Goal: Transaction & Acquisition: Purchase product/service

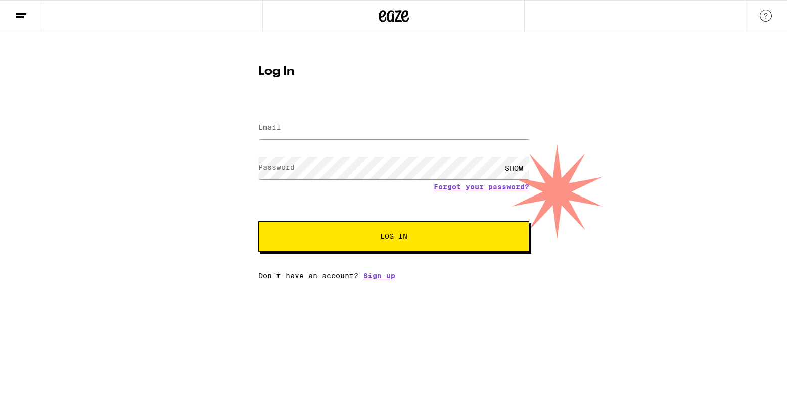
click at [22, 22] on button at bounding box center [21, 17] width 42 height 32
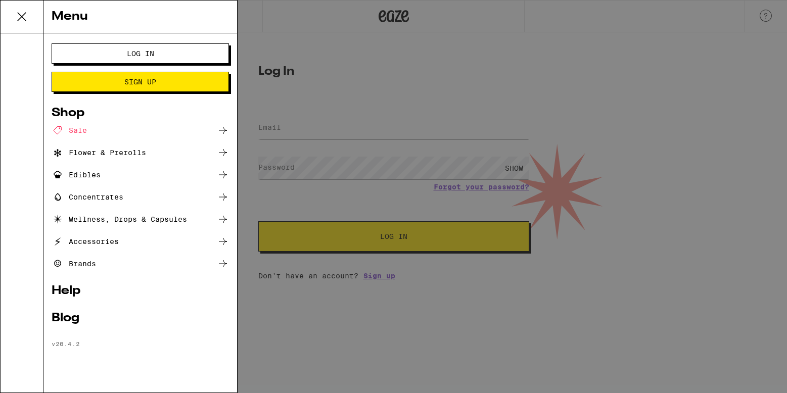
click at [21, 14] on icon at bounding box center [22, 17] width 20 height 20
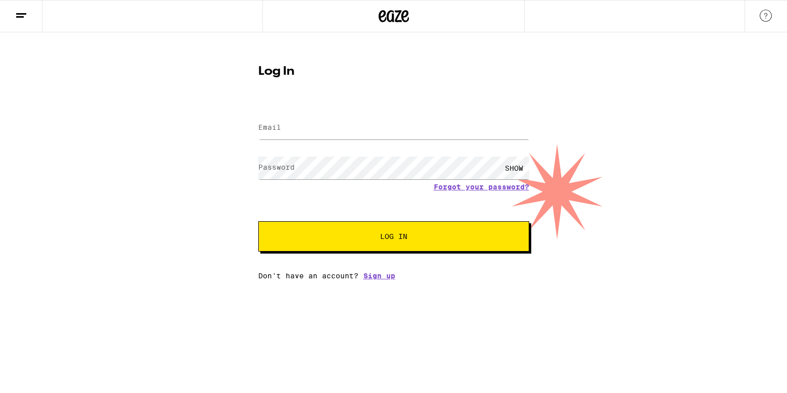
click at [21, 14] on line at bounding box center [21, 14] width 10 height 0
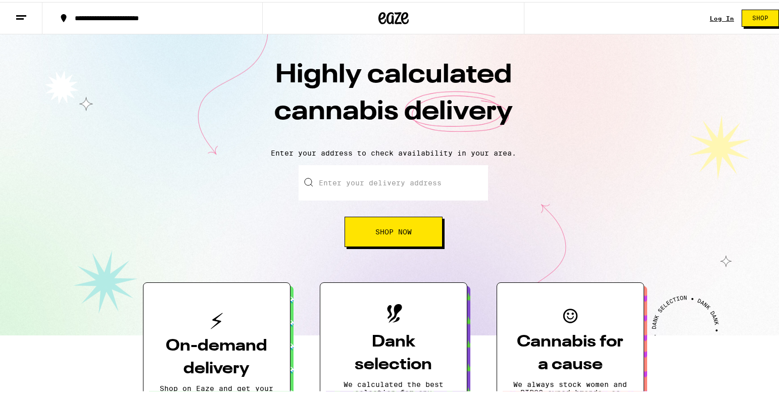
click at [371, 172] on input "Enter your delivery address" at bounding box center [394, 180] width 190 height 35
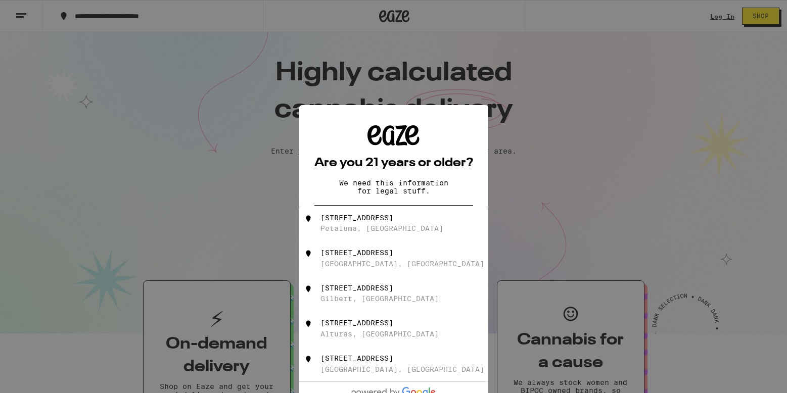
click at [366, 226] on div "[STREET_ADDRESS]" at bounding box center [410, 223] width 180 height 19
type input "[STREET_ADDRESS]"
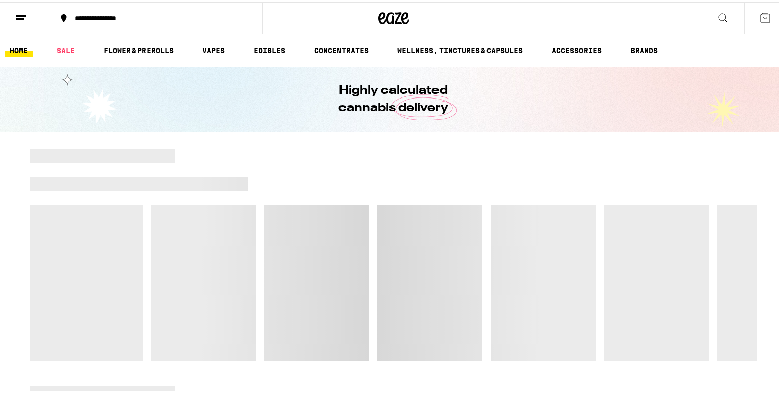
click at [717, 12] on icon at bounding box center [723, 16] width 12 height 12
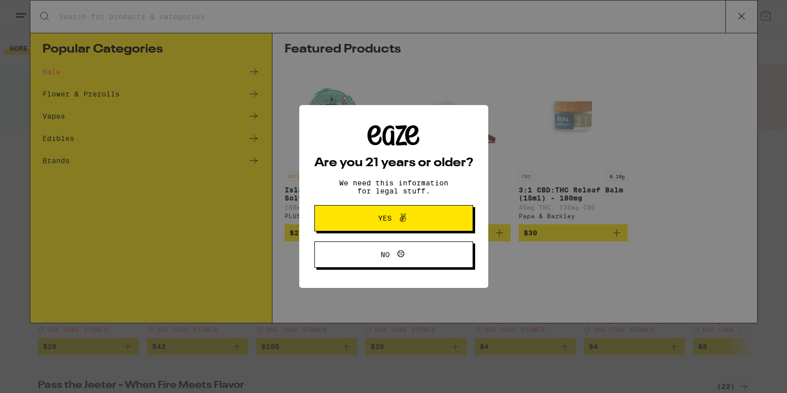
click at [376, 225] on span "Yes" at bounding box center [393, 218] width 77 height 13
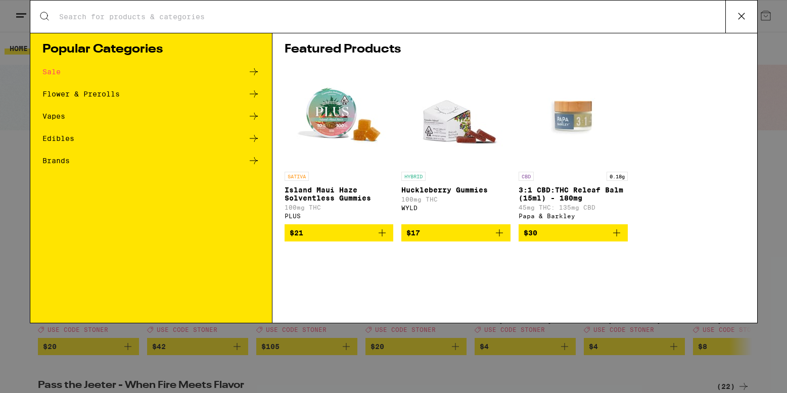
click at [162, 13] on input "Search for Products" at bounding box center [392, 16] width 667 height 9
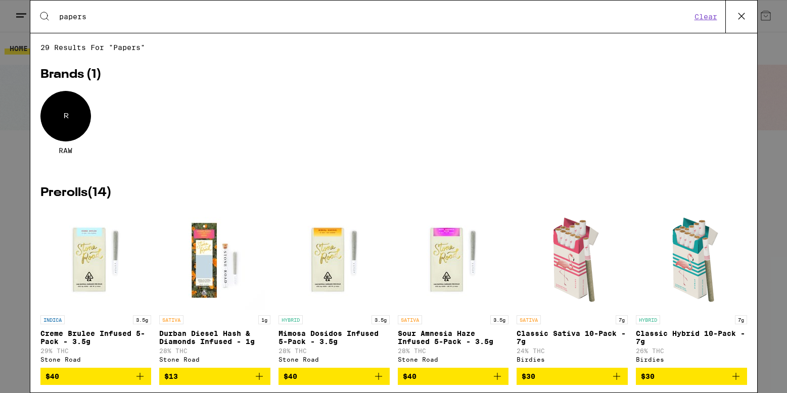
type input "papers"
click at [71, 116] on div "R" at bounding box center [65, 116] width 51 height 51
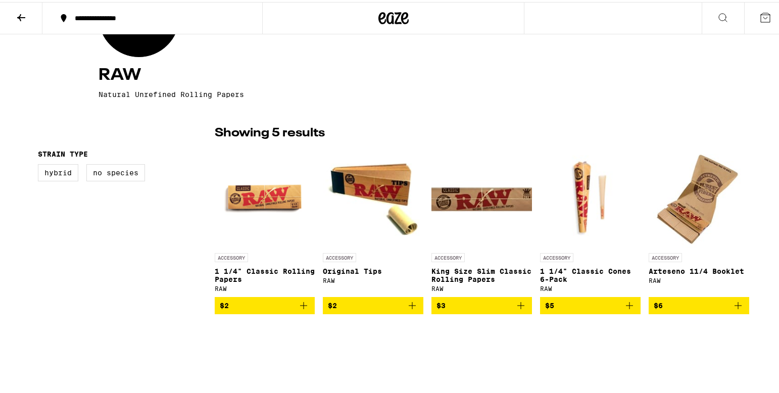
scroll to position [182, 0]
